Goal: Information Seeking & Learning: Find specific fact

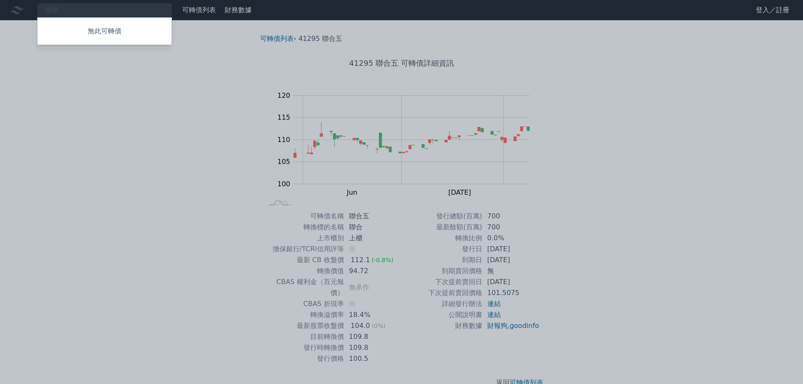
type input "貿"
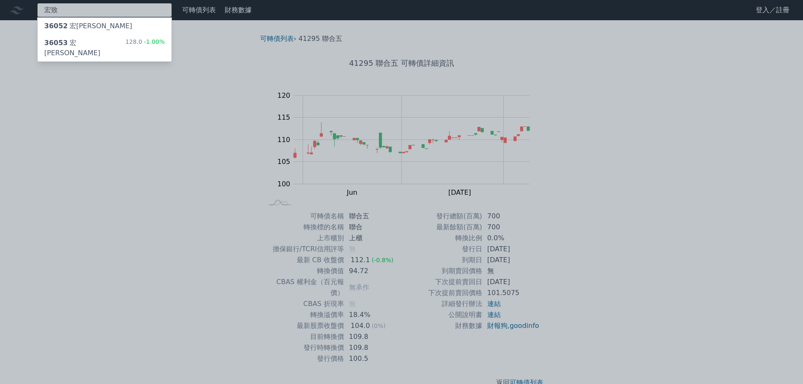
type input "宏致"
click at [81, 46] on div "36053 [PERSON_NAME]" at bounding box center [84, 48] width 81 height 20
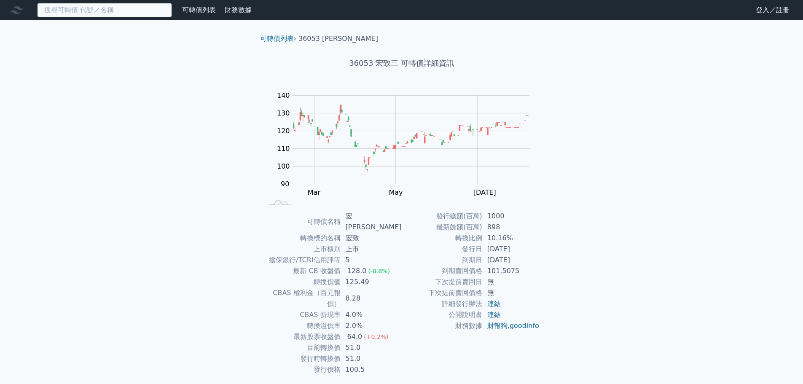
click at [58, 11] on input at bounding box center [104, 10] width 135 height 14
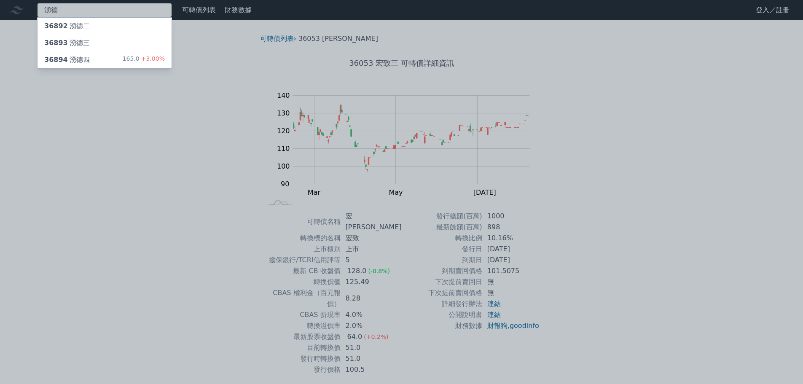
type input "湧德"
click at [84, 60] on div "36894 湧德四" at bounding box center [67, 60] width 46 height 10
